Goal: Task Accomplishment & Management: Manage account settings

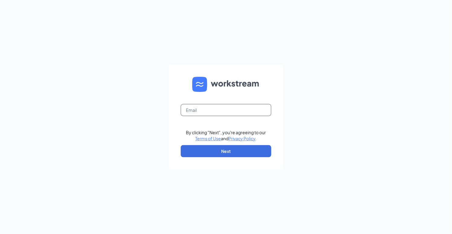
click at [202, 113] on input "text" at bounding box center [226, 110] width 91 height 12
type input "[EMAIL_ADDRESS][DOMAIN_NAME]"
click at [217, 144] on form "jrangel@mychn.org By clicking "Next", you're agreeing to our Terms of Use and P…" at bounding box center [226, 117] width 115 height 105
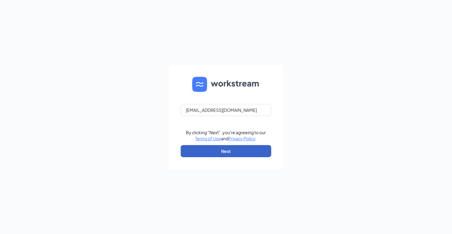
click at [218, 153] on button "Next" at bounding box center [226, 151] width 91 height 12
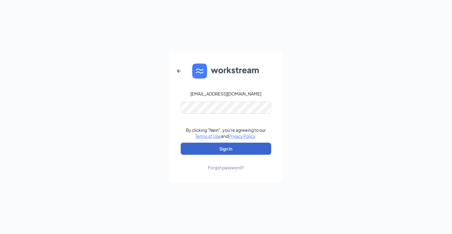
click at [230, 151] on button "Sign In" at bounding box center [226, 149] width 91 height 12
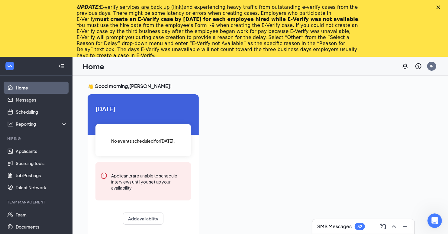
click at [440, 8] on polygon "Close" at bounding box center [438, 7] width 4 height 4
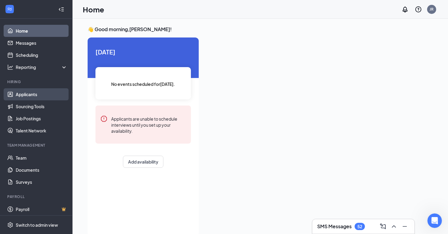
click at [34, 95] on link "Applicants" at bounding box center [42, 94] width 52 height 12
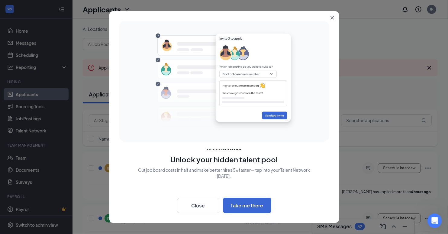
scroll to position [14, 0]
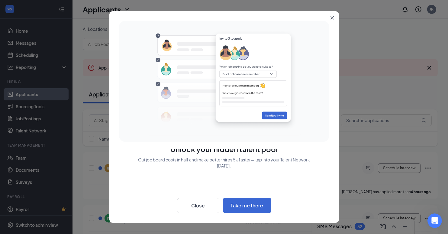
click at [332, 18] on icon "Close" at bounding box center [331, 17] width 3 height 3
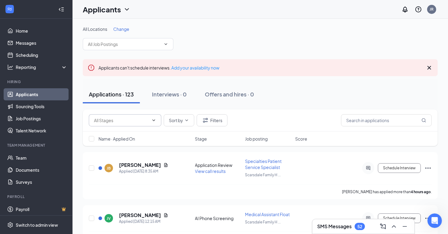
click at [154, 122] on icon "ChevronDown" at bounding box center [153, 120] width 5 height 5
click at [146, 43] on input "text" at bounding box center [124, 44] width 73 height 7
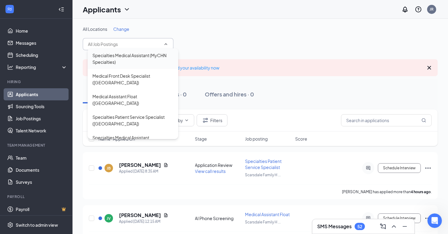
click at [133, 57] on div "Specialties Medical Assistant (MyCHN Specialties)" at bounding box center [132, 58] width 81 height 13
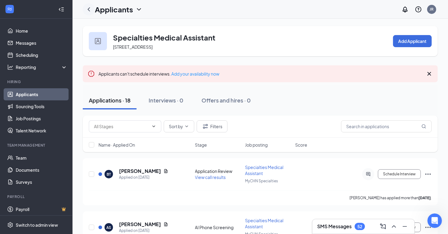
click at [89, 10] on icon "ChevronLeft" at bounding box center [88, 9] width 7 height 7
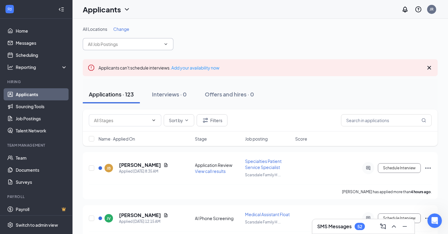
click at [124, 46] on input "text" at bounding box center [124, 44] width 73 height 7
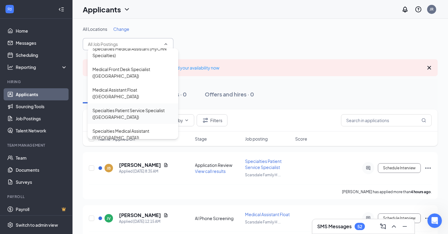
scroll to position [12, 0]
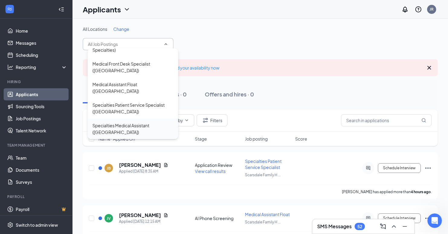
click at [129, 129] on div "Specialties Medical Assistant ([GEOGRAPHIC_DATA])" at bounding box center [132, 128] width 81 height 13
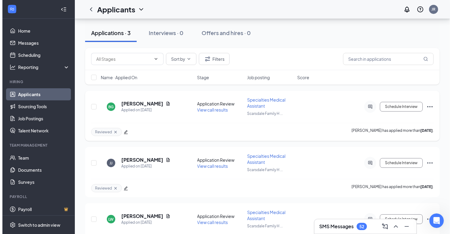
scroll to position [88, 0]
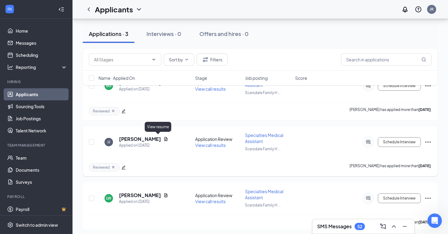
click at [164, 138] on icon "Document" at bounding box center [165, 139] width 3 height 4
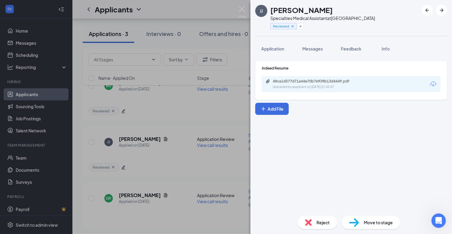
click at [282, 50] on span "Application" at bounding box center [273, 48] width 23 height 5
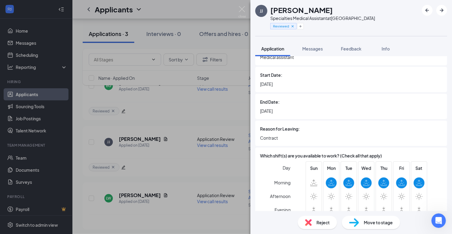
scroll to position [544, 0]
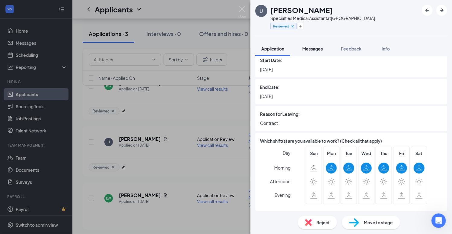
click at [319, 51] on div "Messages" at bounding box center [313, 49] width 21 height 6
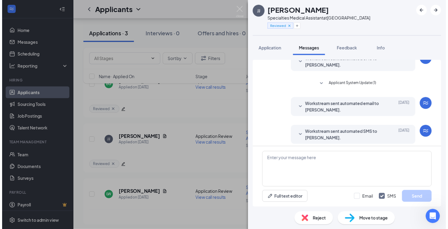
scroll to position [60, 0]
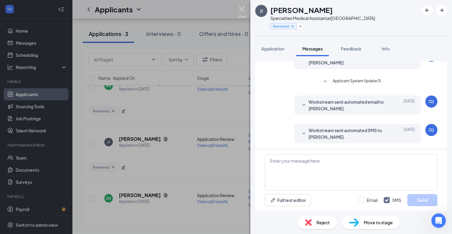
click at [243, 7] on img at bounding box center [243, 12] width 8 height 12
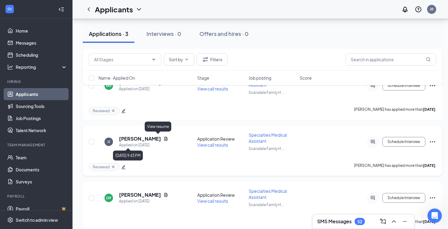
click at [164, 137] on icon "Document" at bounding box center [165, 139] width 3 height 4
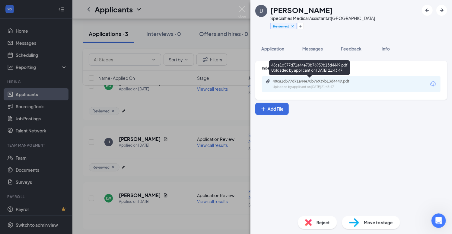
click at [286, 83] on div "48ca1d577d71a44e70b76939b13d4449.pdf" at bounding box center [315, 81] width 85 height 5
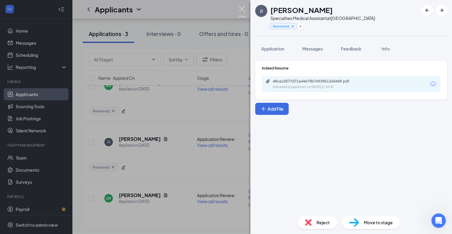
click at [244, 10] on img at bounding box center [243, 12] width 8 height 12
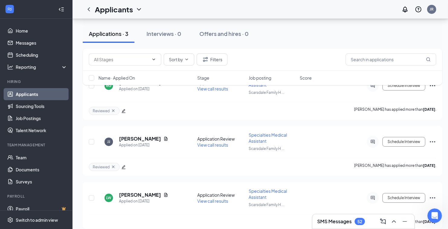
click at [89, 8] on icon "ChevronLeft" at bounding box center [88, 9] width 7 height 7
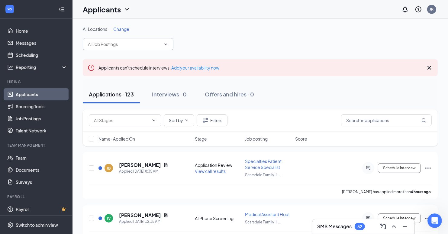
click at [120, 43] on input "text" at bounding box center [124, 44] width 73 height 7
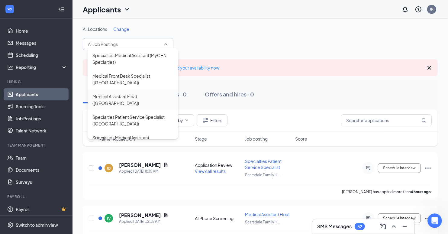
click at [131, 99] on div "Medical Assistant Float ([GEOGRAPHIC_DATA])" at bounding box center [132, 99] width 81 height 13
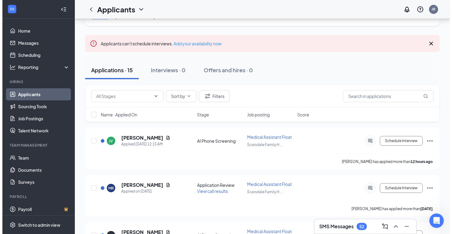
scroll to position [60, 0]
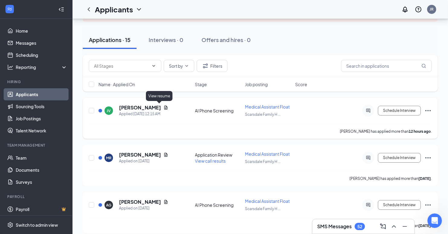
click at [164, 108] on icon "Document" at bounding box center [165, 107] width 3 height 4
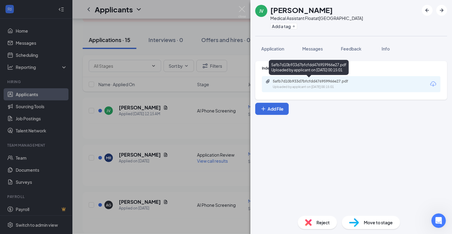
click at [337, 81] on div "5afb7d10b933d7bfcfdd476959966e27.pdf" at bounding box center [315, 81] width 85 height 5
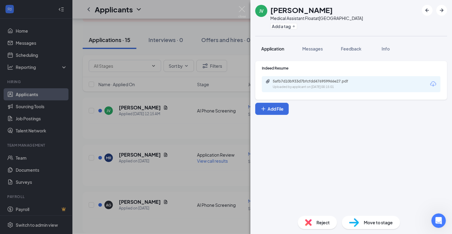
click at [274, 47] on span "Application" at bounding box center [273, 48] width 23 height 5
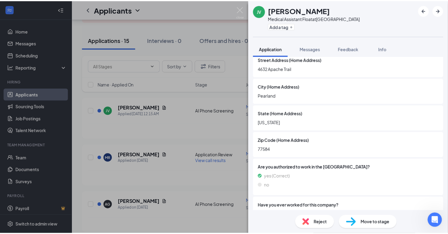
scroll to position [91, 0]
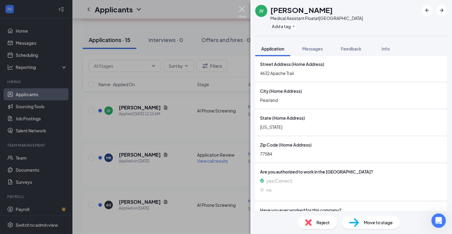
click at [242, 10] on img at bounding box center [243, 12] width 8 height 12
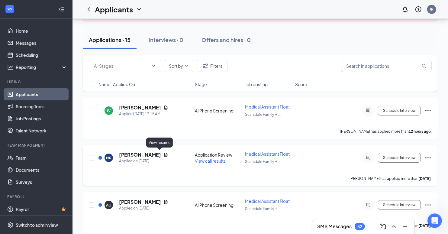
click at [163, 155] on icon "Document" at bounding box center [165, 154] width 5 height 5
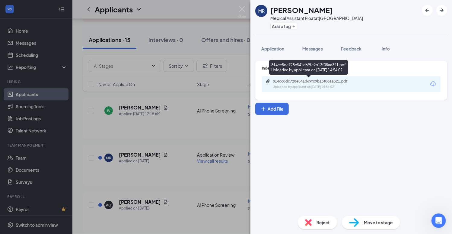
click at [293, 81] on div "814cc8dc728e541d69fc9b13f08aa321.pdf" at bounding box center [315, 81] width 85 height 5
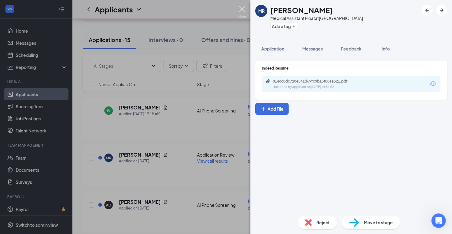
click at [243, 9] on img at bounding box center [243, 12] width 8 height 12
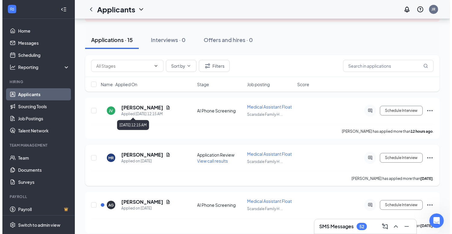
scroll to position [91, 0]
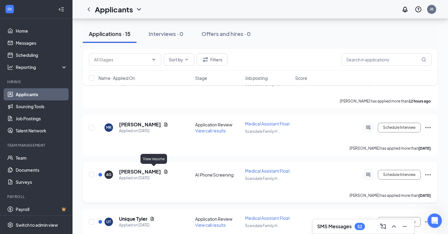
click at [164, 170] on icon "Document" at bounding box center [165, 171] width 3 height 4
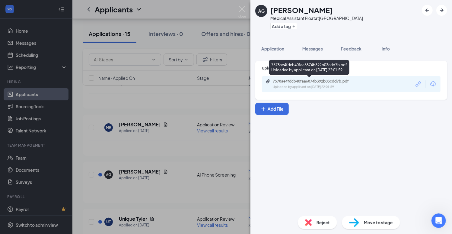
click at [285, 81] on div "7578ae4fdcb40faa6874b392b03cdd7b.pdf" at bounding box center [315, 81] width 85 height 5
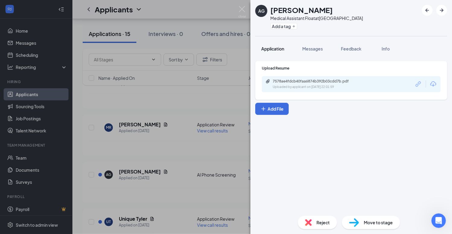
click at [272, 47] on span "Application" at bounding box center [273, 48] width 23 height 5
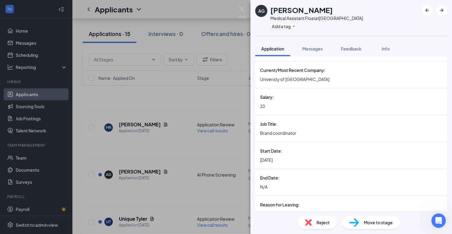
scroll to position [513, 0]
